Goal: Use online tool/utility: Utilize a website feature to perform a specific function

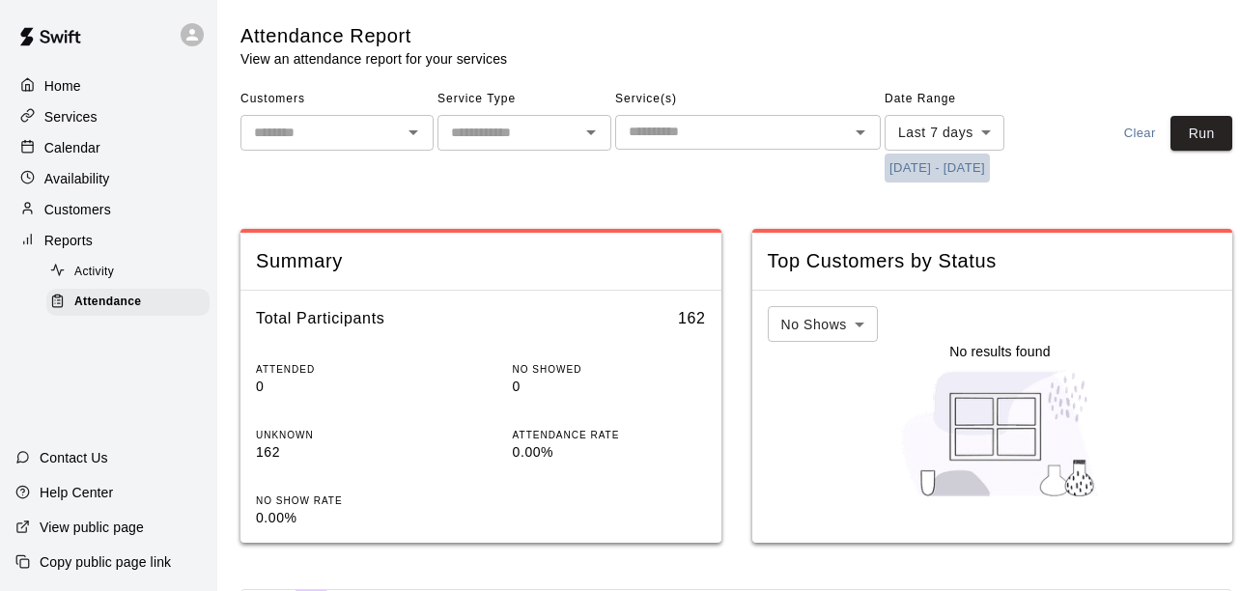
click at [986, 159] on button "[DATE] - [DATE]" at bounding box center [937, 169] width 105 height 30
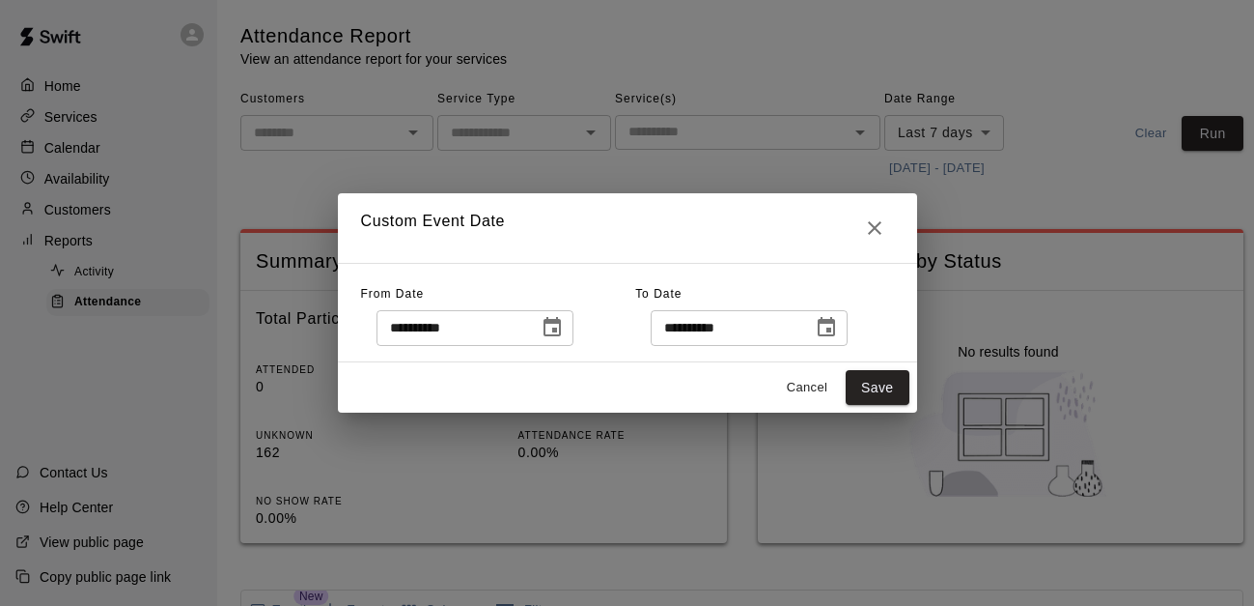
click at [547, 337] on div "**********" at bounding box center [475, 328] width 197 height 36
click at [561, 320] on icon "Choose date, selected date is Sep 11, 2025" at bounding box center [552, 326] width 17 height 19
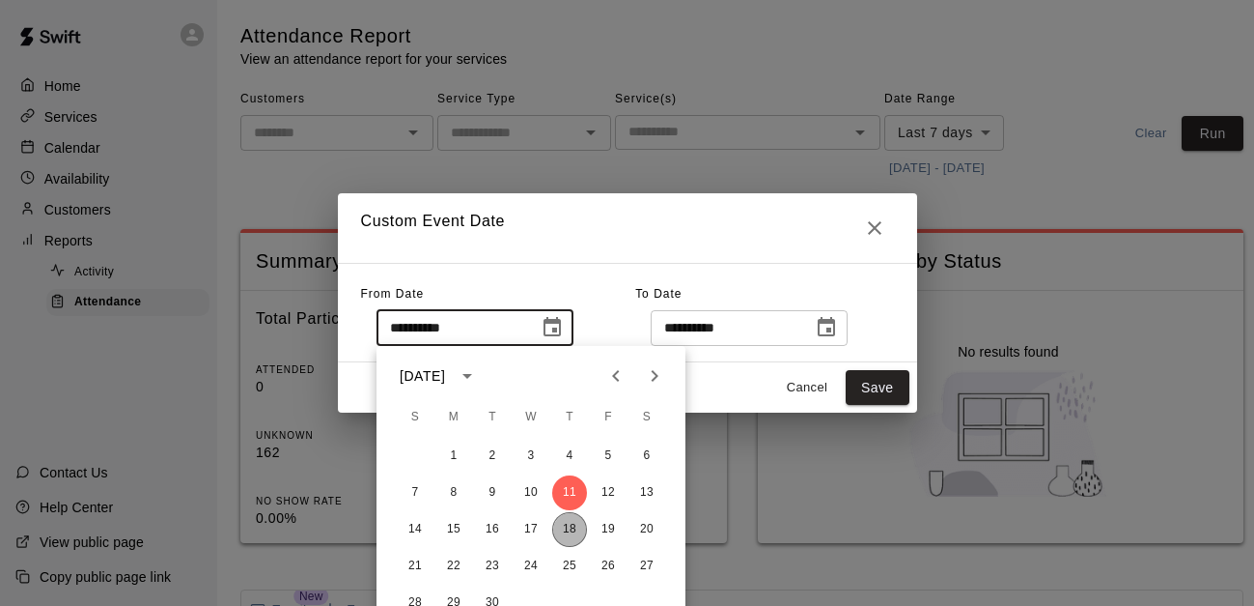
click at [564, 528] on button "18" at bounding box center [569, 529] width 35 height 35
type input "**********"
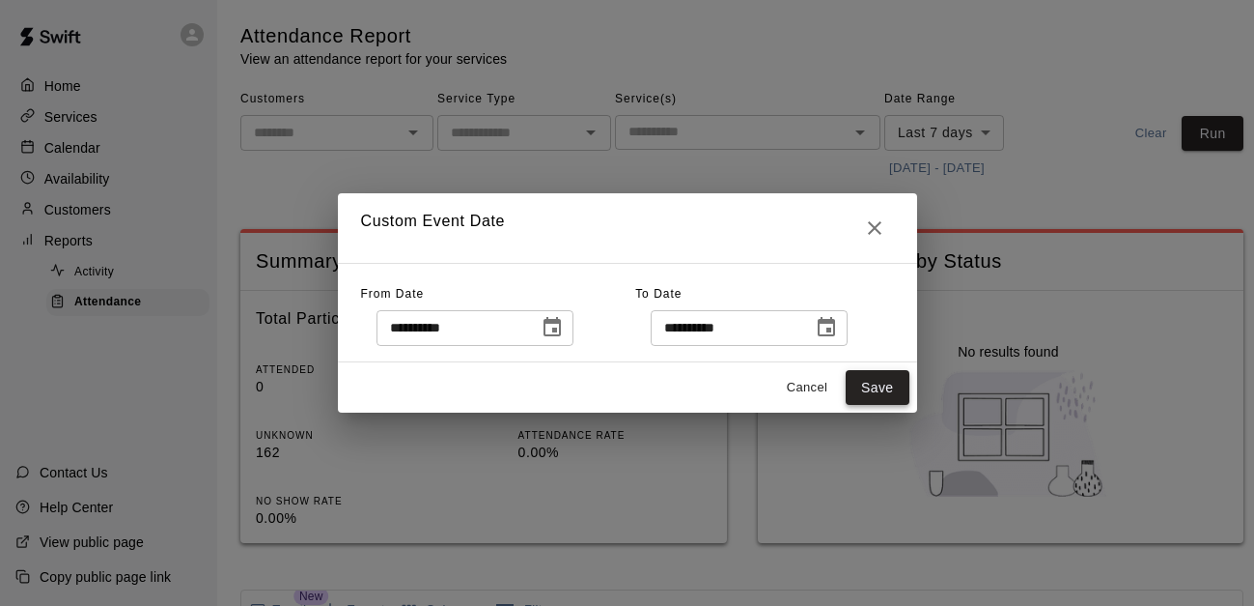
click at [878, 380] on button "Save" at bounding box center [878, 388] width 64 height 36
type input "******"
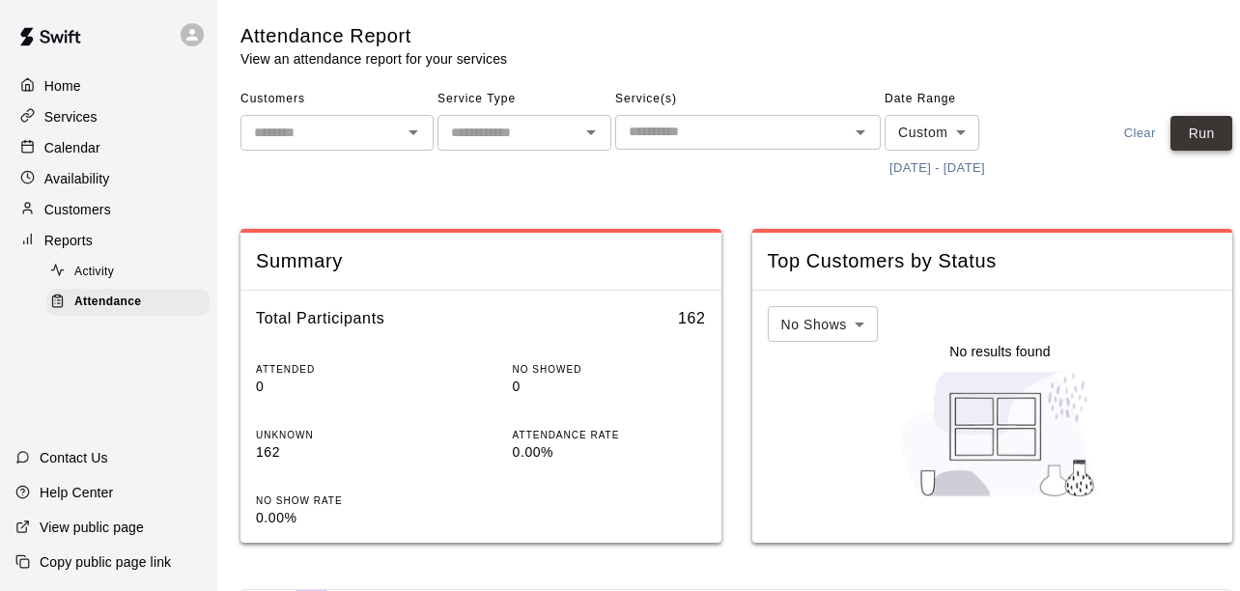
click at [1207, 148] on button "Run" at bounding box center [1201, 134] width 62 height 36
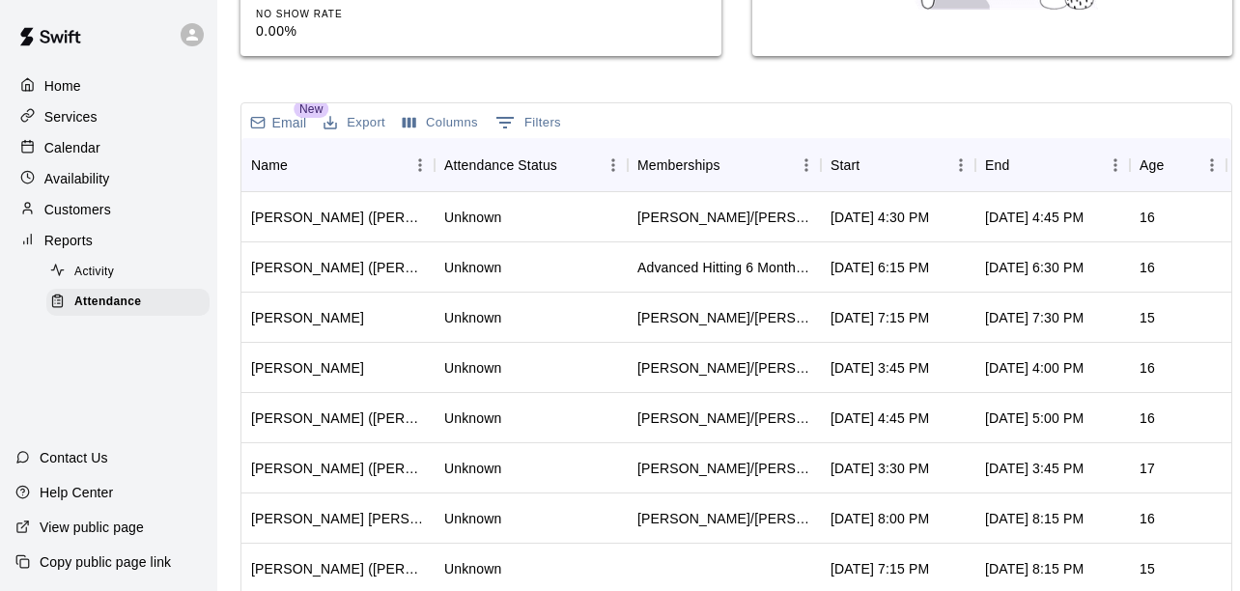
scroll to position [489, 0]
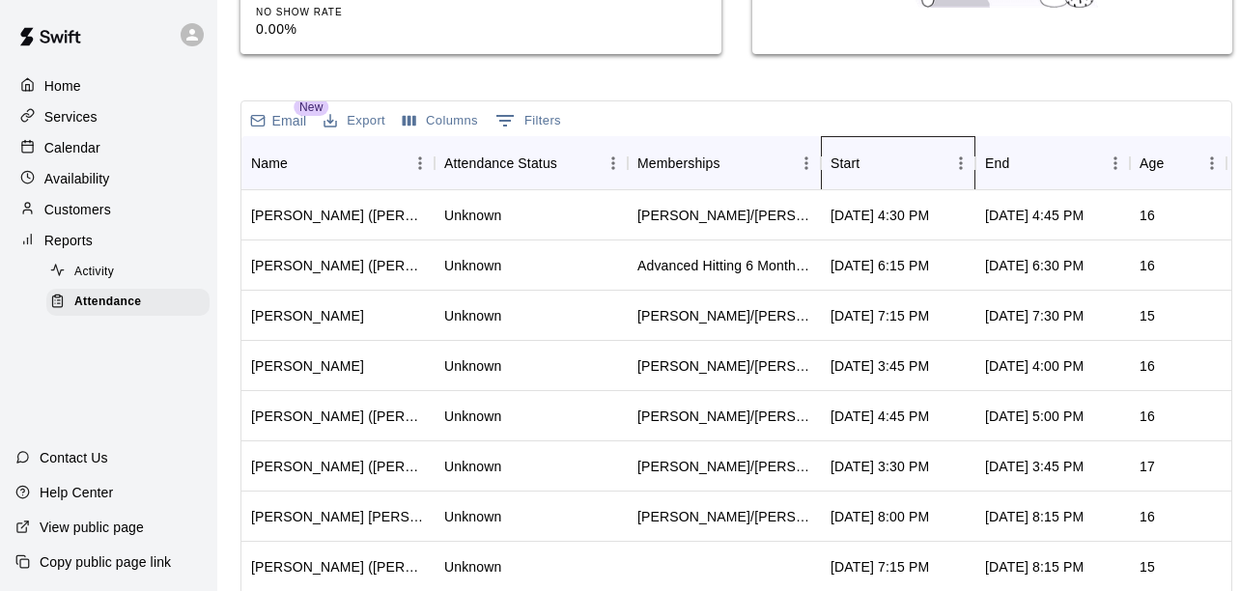
click at [879, 139] on div "Start" at bounding box center [889, 163] width 116 height 54
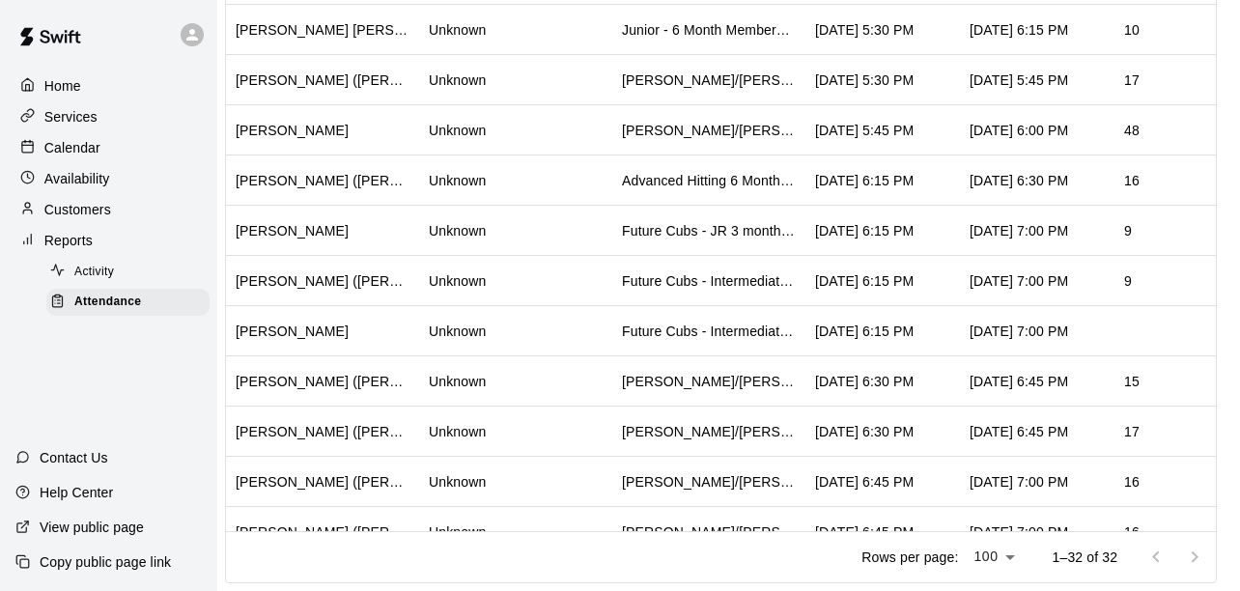
scroll to position [682, 0]
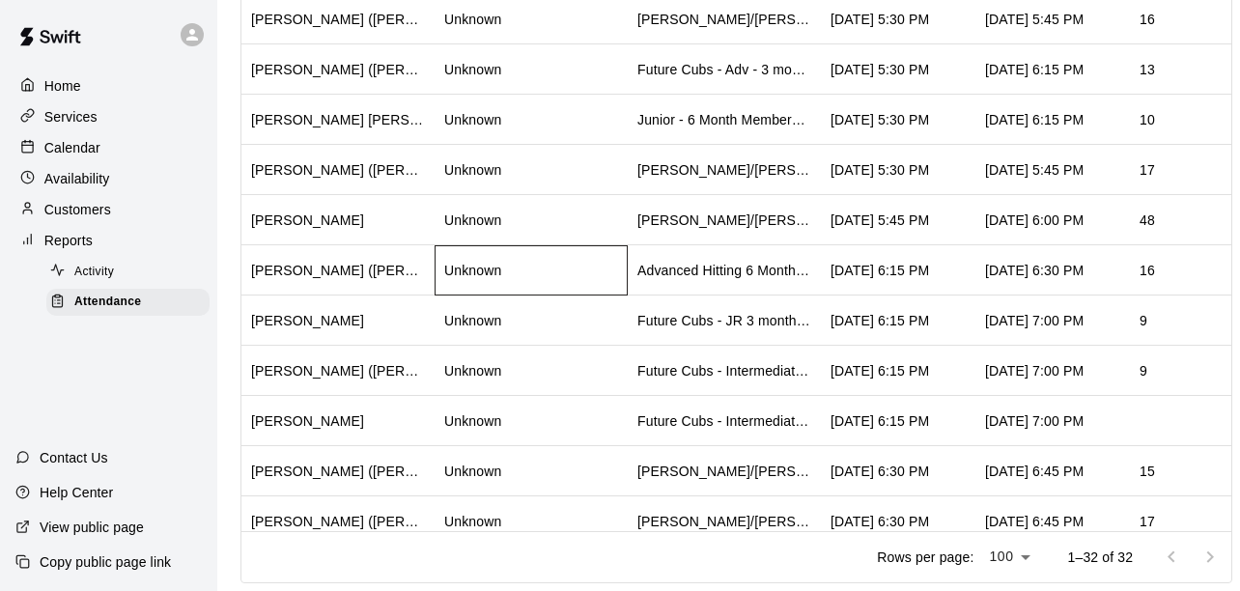
click at [577, 286] on div "Unknown" at bounding box center [531, 270] width 193 height 50
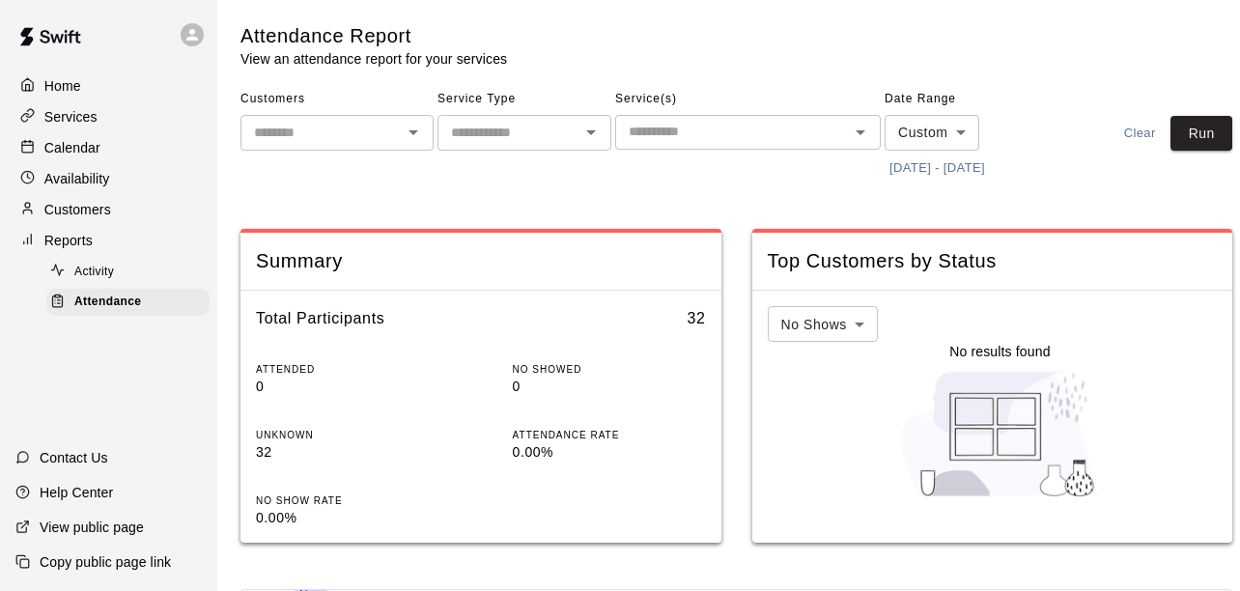
scroll to position [0, 0]
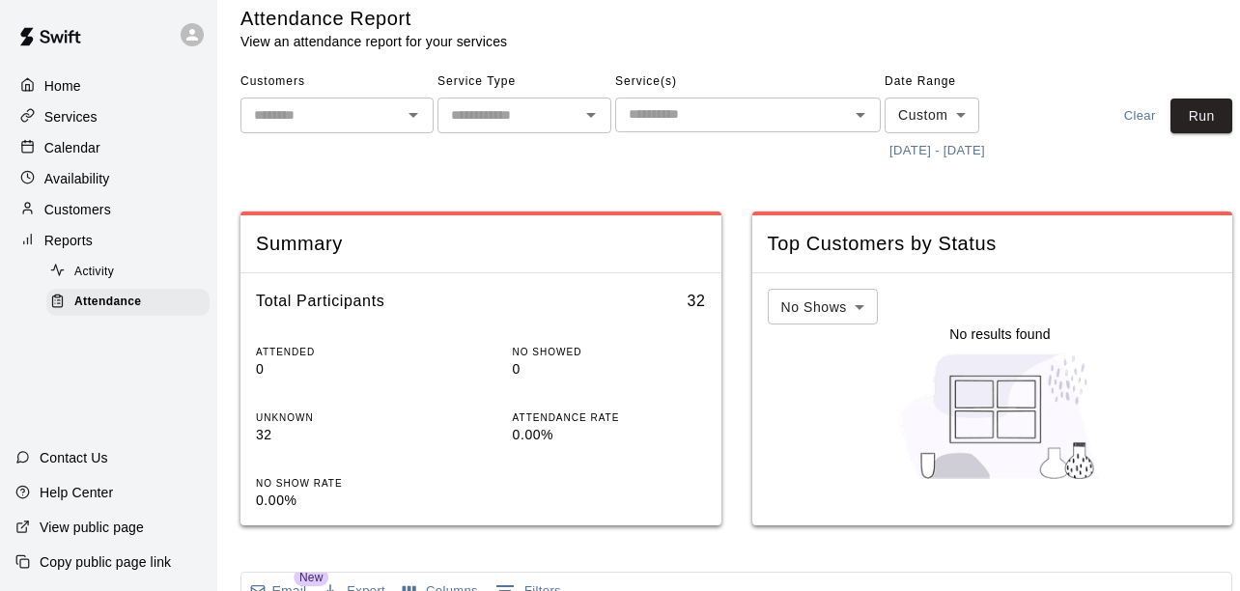
click at [861, 103] on icon "Open" at bounding box center [860, 114] width 23 height 23
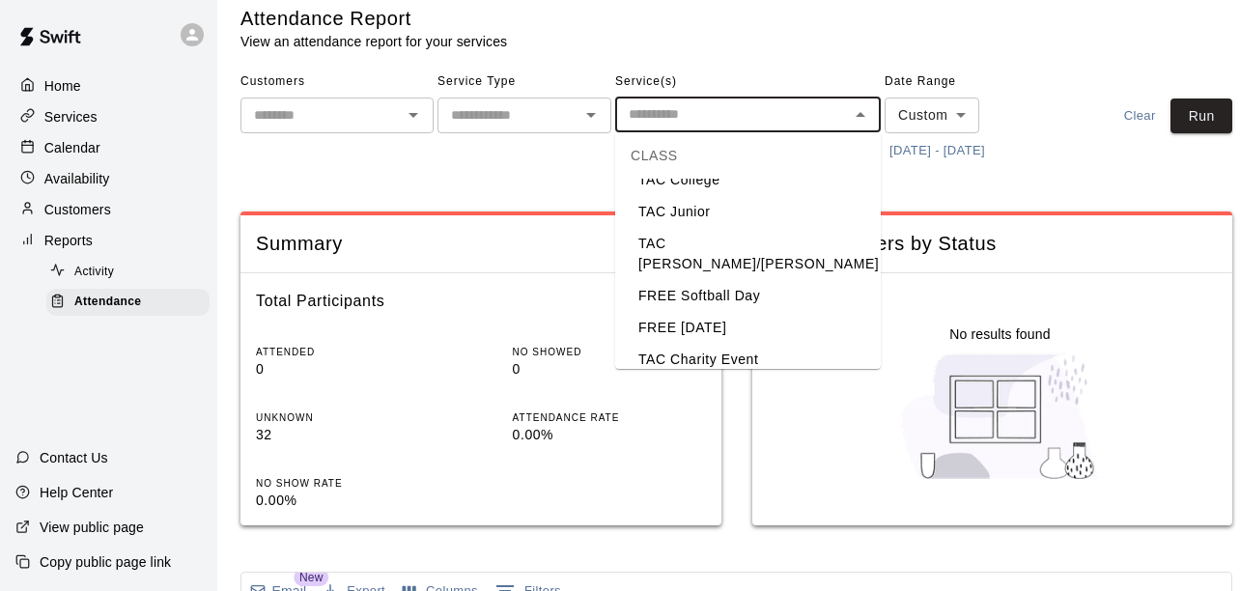
click at [680, 228] on li "TAC Todd/Brad" at bounding box center [748, 254] width 266 height 52
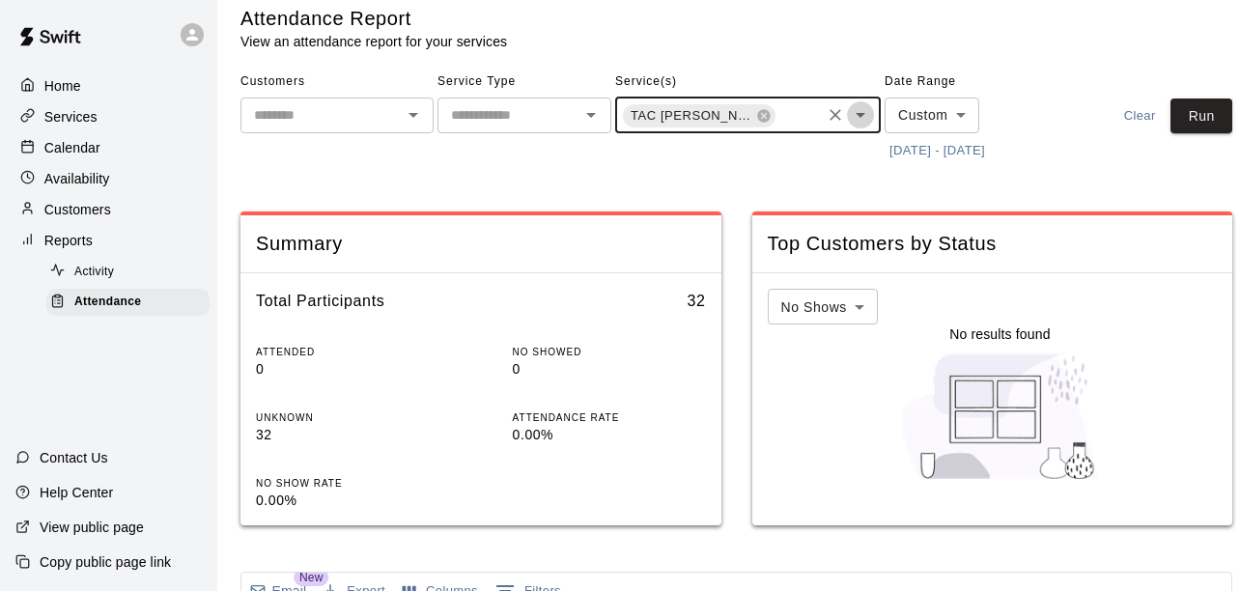
click at [857, 111] on icon "Open" at bounding box center [860, 114] width 23 height 23
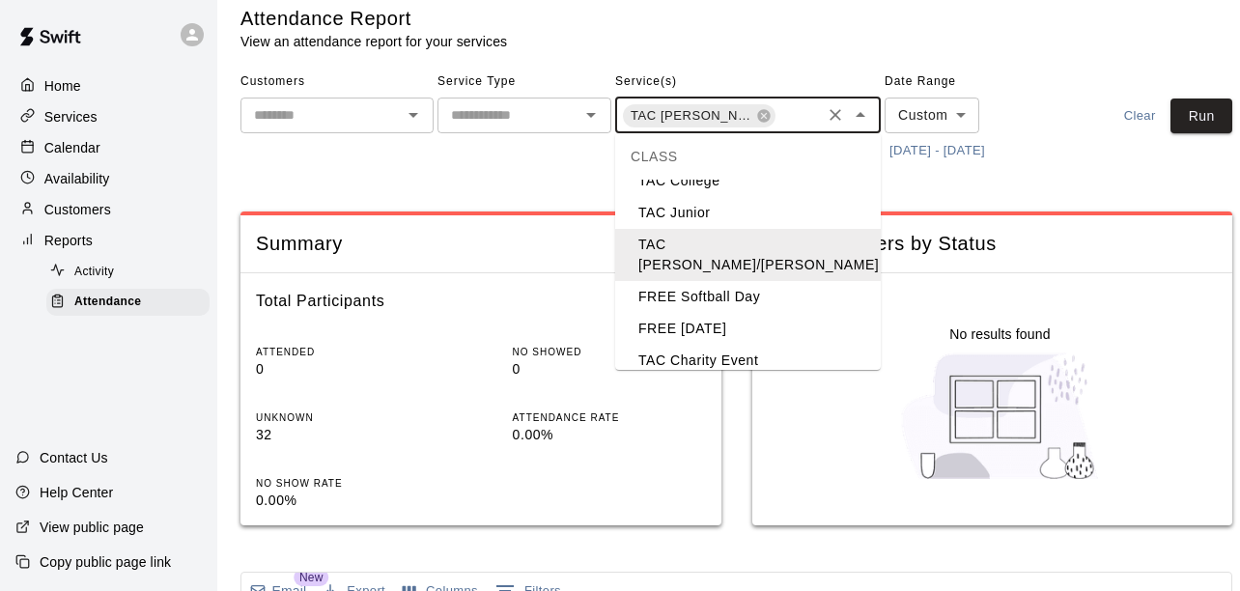
click at [726, 377] on li "TAC Tom/Mike" at bounding box center [748, 403] width 266 height 52
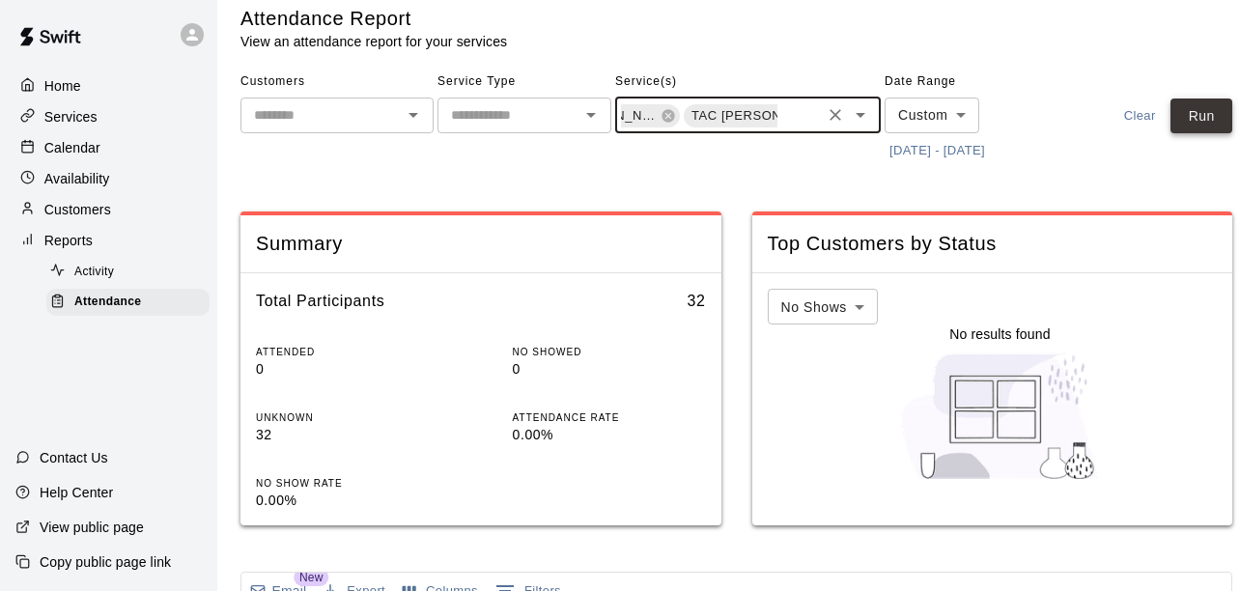
click at [1219, 133] on button "Run" at bounding box center [1201, 117] width 62 height 36
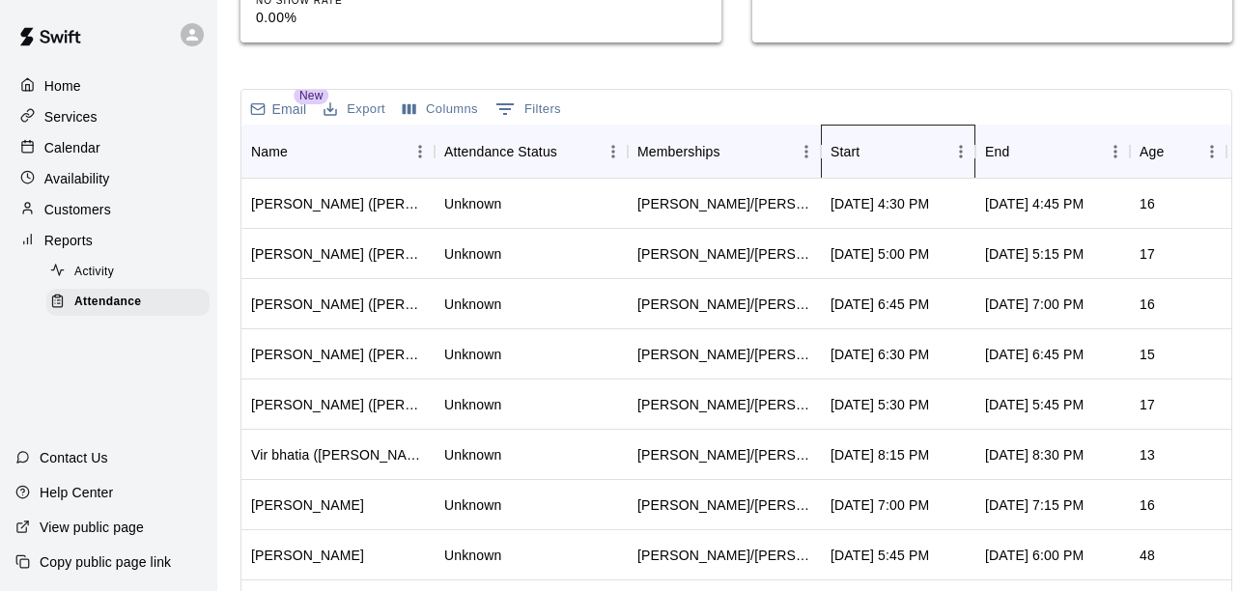
click at [856, 161] on div "Start" at bounding box center [845, 152] width 29 height 54
